Goal: Task Accomplishment & Management: Manage account settings

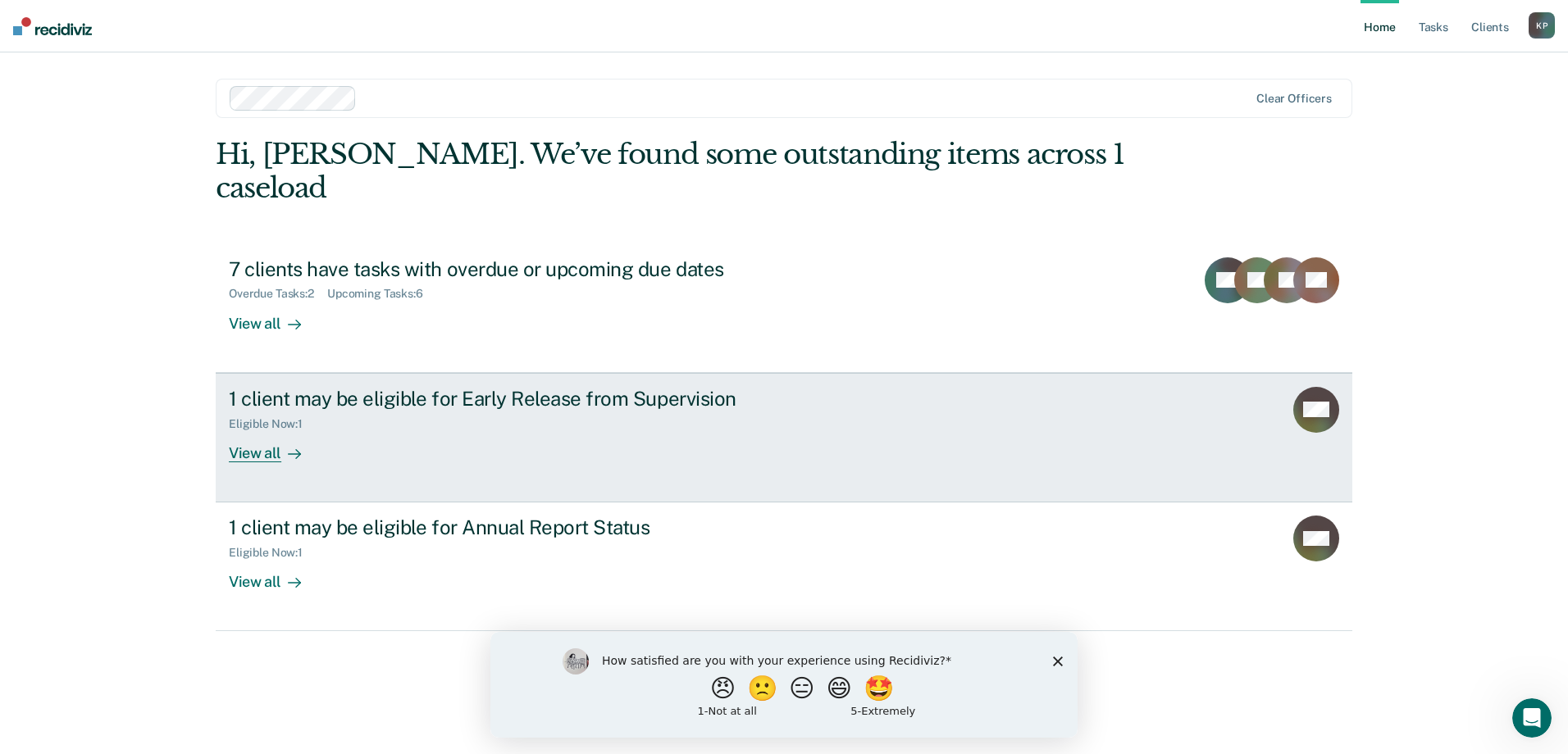
click at [790, 403] on div "1 client may be eligible for Early Release from Supervision Eligible Now : 1 Vi…" at bounding box center [537, 425] width 615 height 76
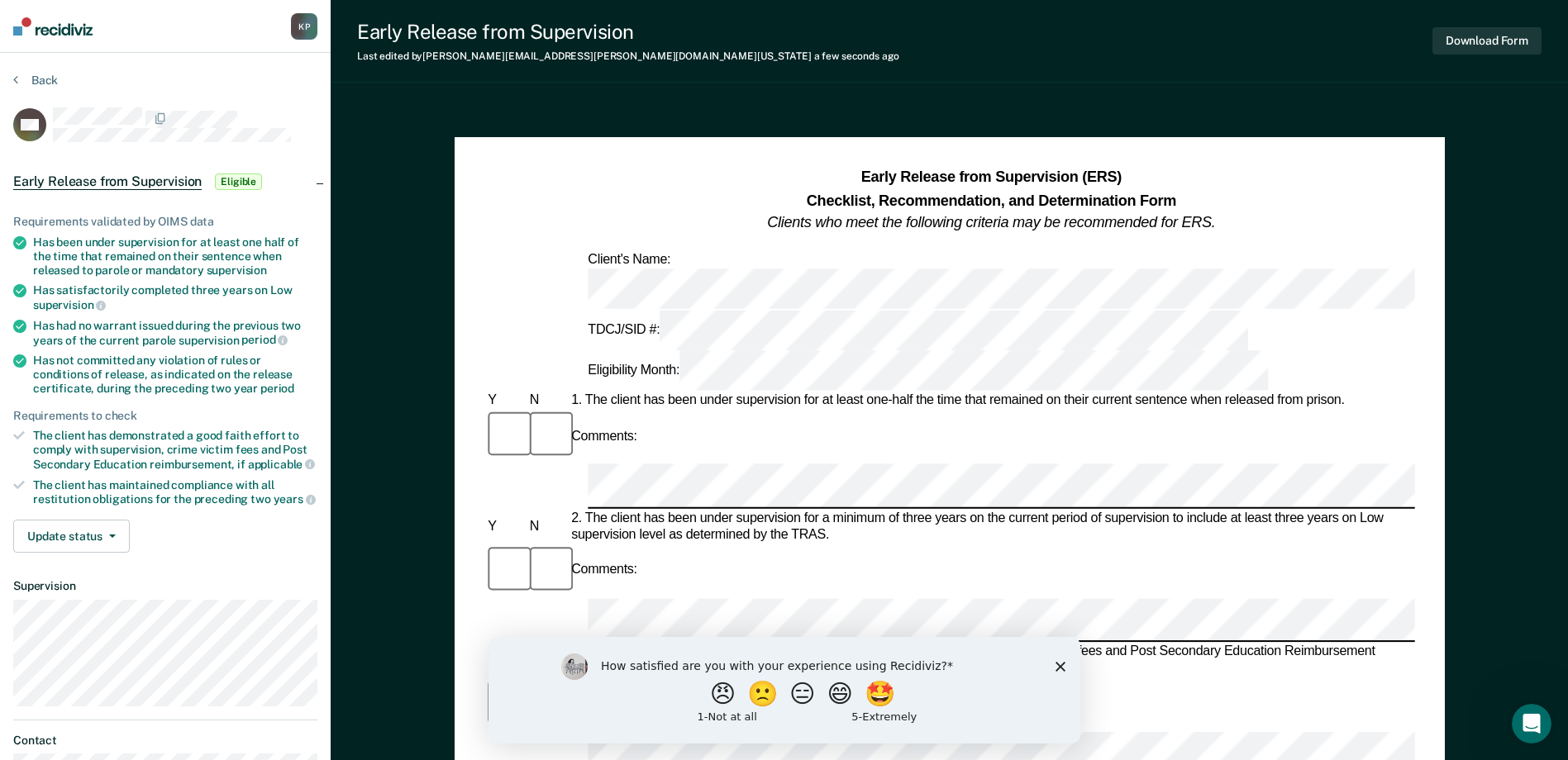
click at [1059, 670] on icon "Close survey" at bounding box center [1060, 666] width 10 height 10
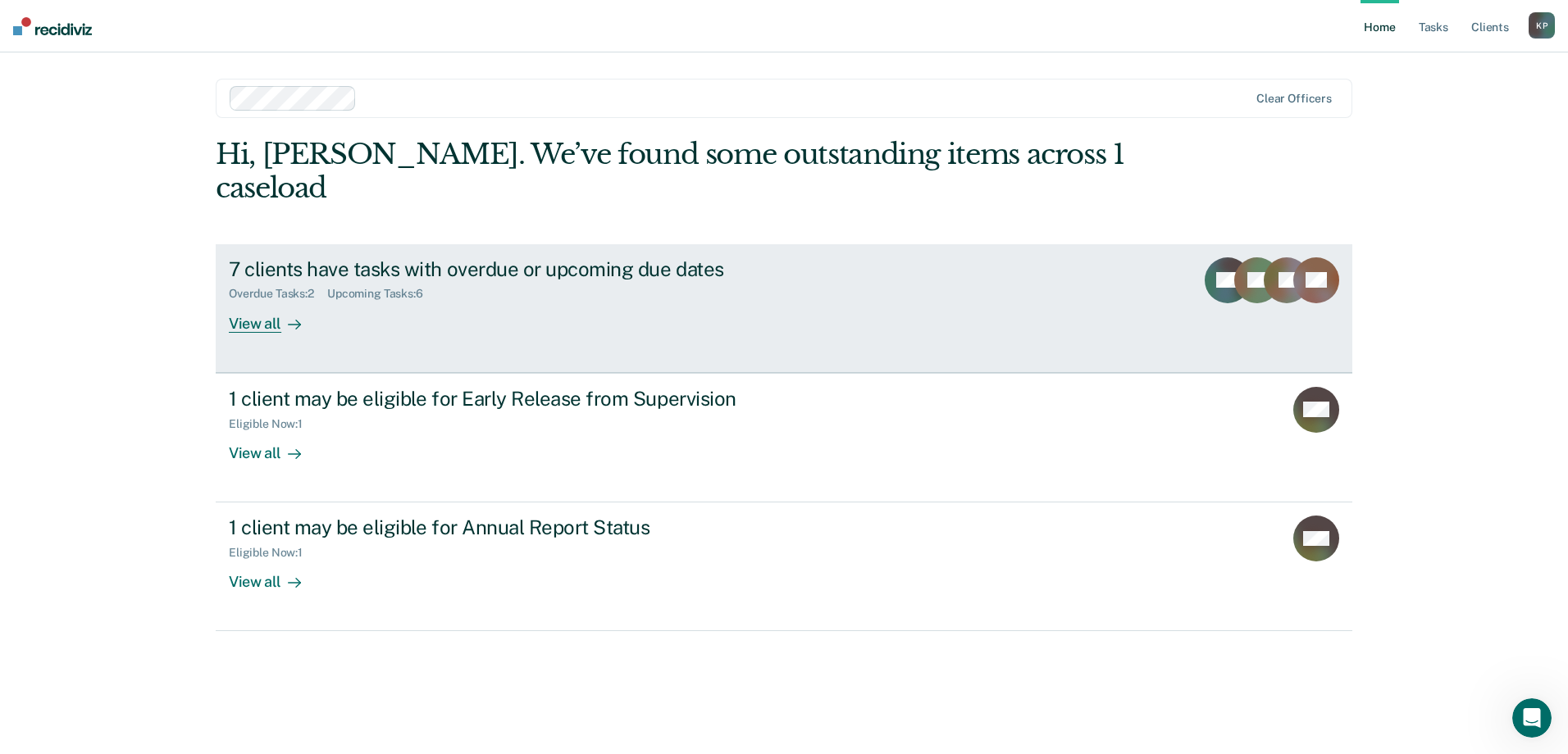
click at [551, 280] on div "Overdue Tasks : 2 Upcoming Tasks : 6" at bounding box center [517, 290] width 575 height 21
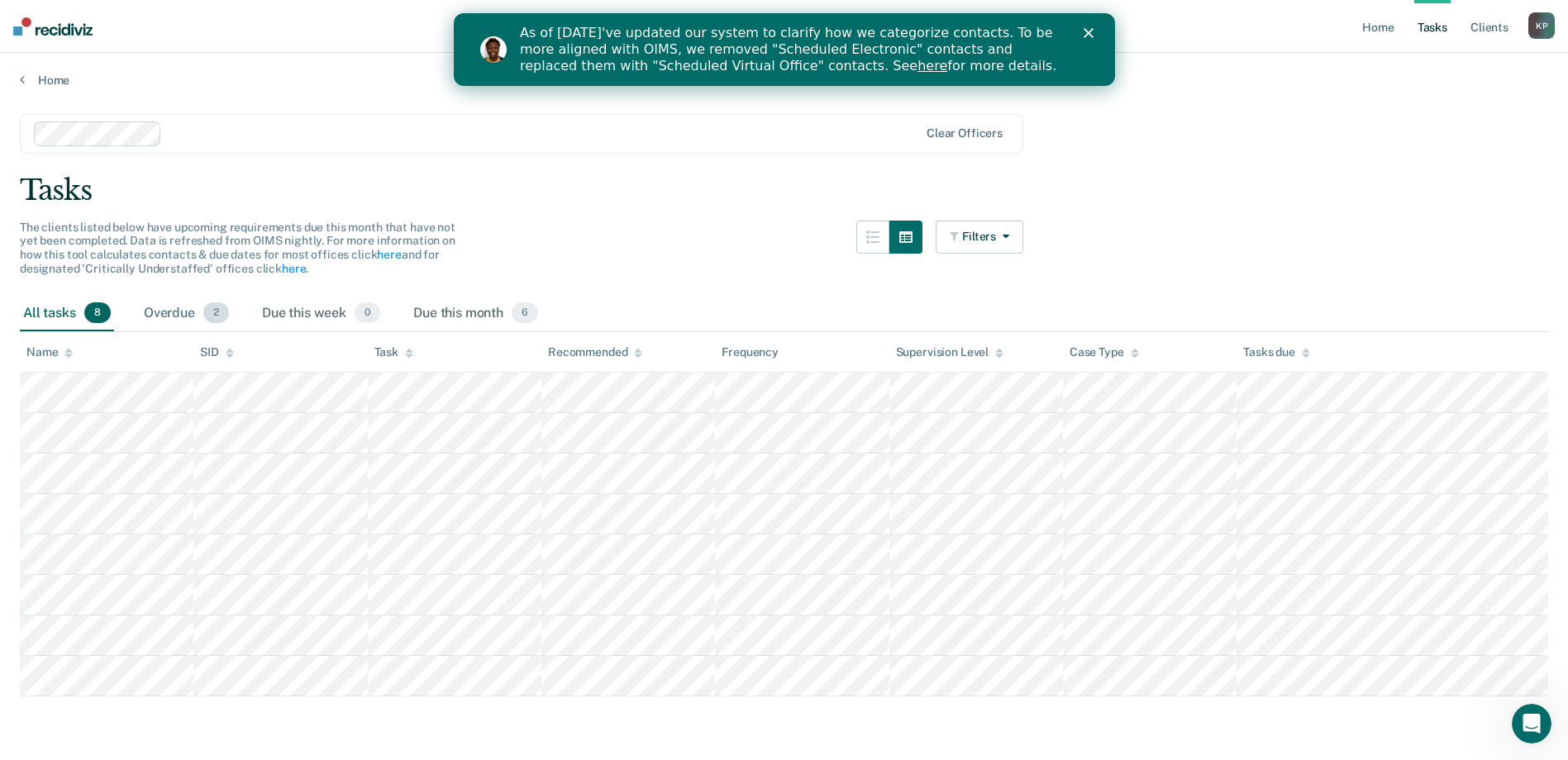
click at [188, 314] on div "Overdue 2" at bounding box center [186, 314] width 92 height 36
